Goal: Information Seeking & Learning: Find specific fact

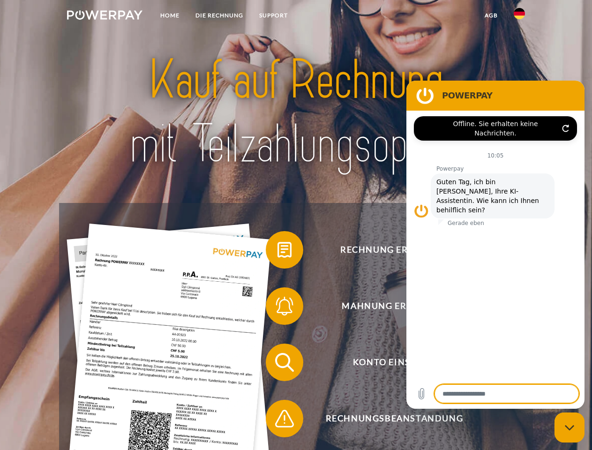
click at [105, 16] on img at bounding box center [104, 14] width 75 height 9
click at [520, 16] on img at bounding box center [519, 13] width 11 height 11
click at [491, 15] on link "agb" at bounding box center [491, 15] width 29 height 17
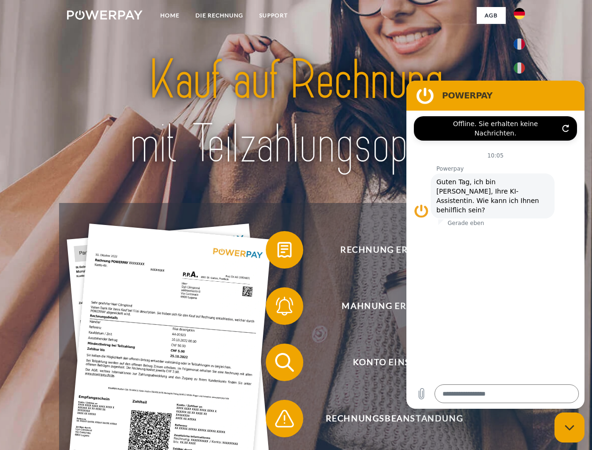
click at [278, 252] on span at bounding box center [270, 249] width 47 height 47
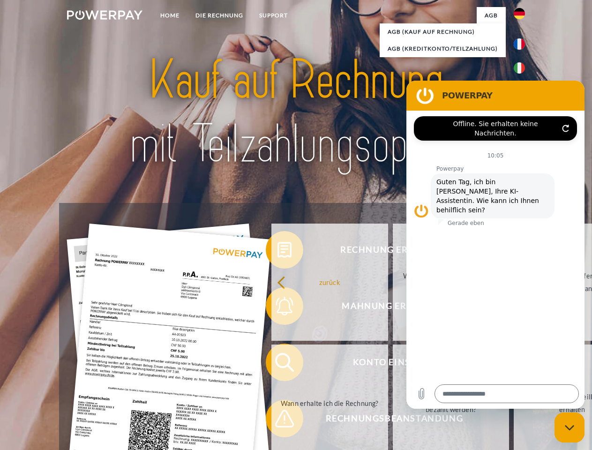
click at [278, 308] on div "Rechnung erhalten? Mahnung erhalten? Konto einsehen" at bounding box center [296, 390] width 474 height 375
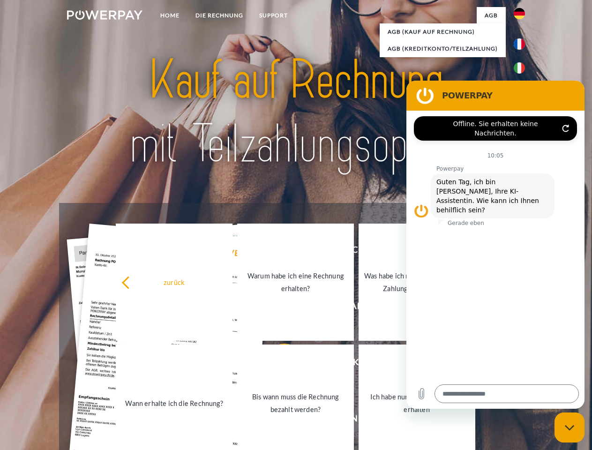
click at [278, 364] on link "Bis wann muss die Rechnung bezahlt werden?" at bounding box center [295, 403] width 117 height 117
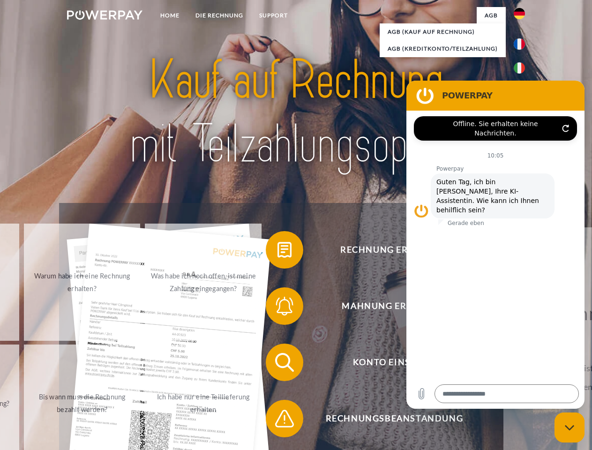
click at [278, 421] on span at bounding box center [270, 418] width 47 height 47
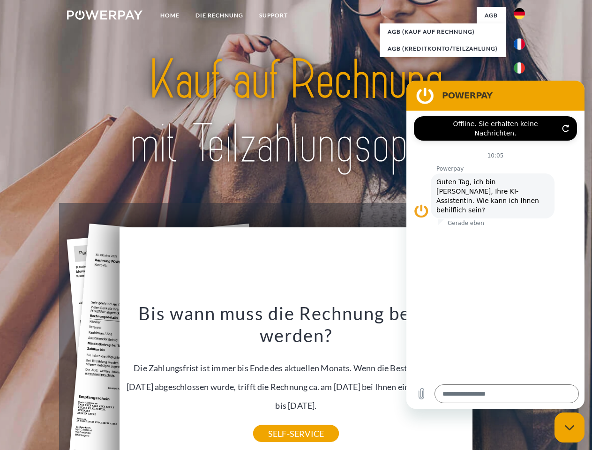
click at [570, 428] on icon "Messaging-Fenster schließen" at bounding box center [570, 428] width 10 height 6
type textarea "*"
